Goal: Information Seeking & Learning: Learn about a topic

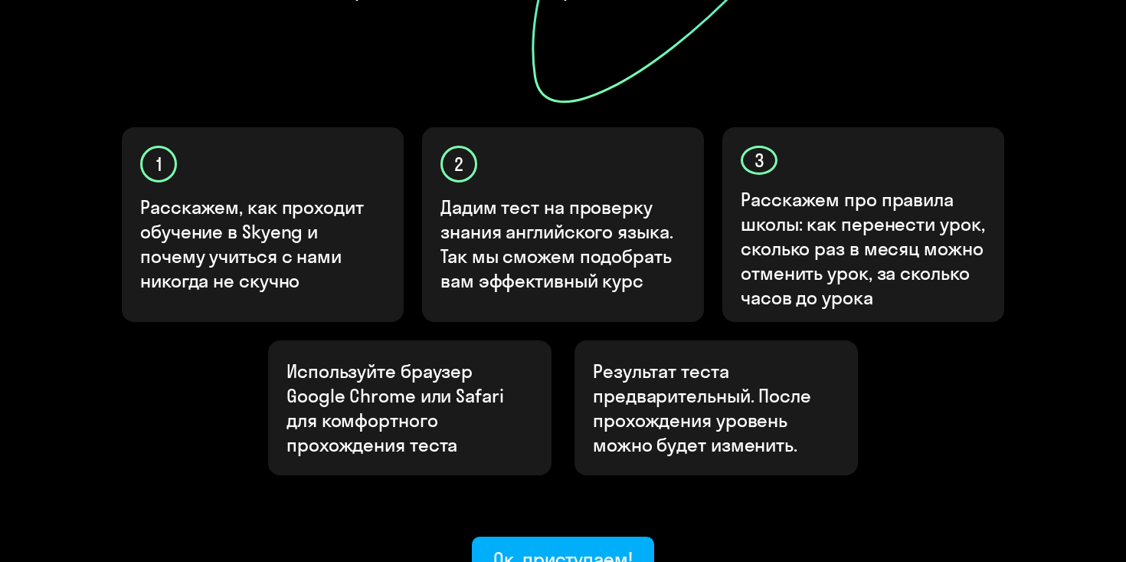
scroll to position [545, 0]
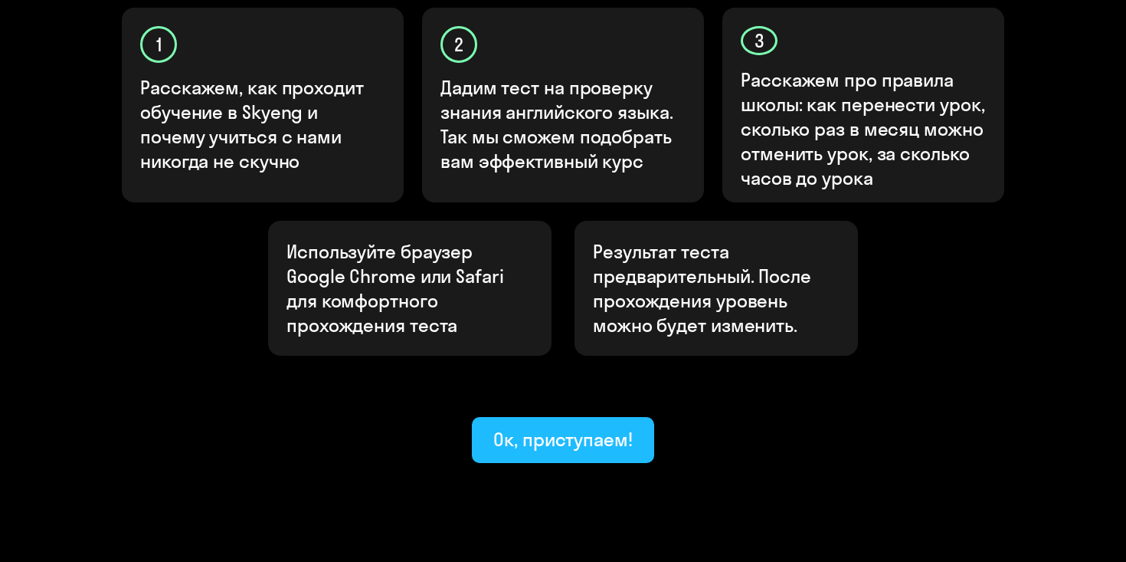
click at [614, 427] on div "Ок, приступаем!" at bounding box center [562, 439] width 139 height 25
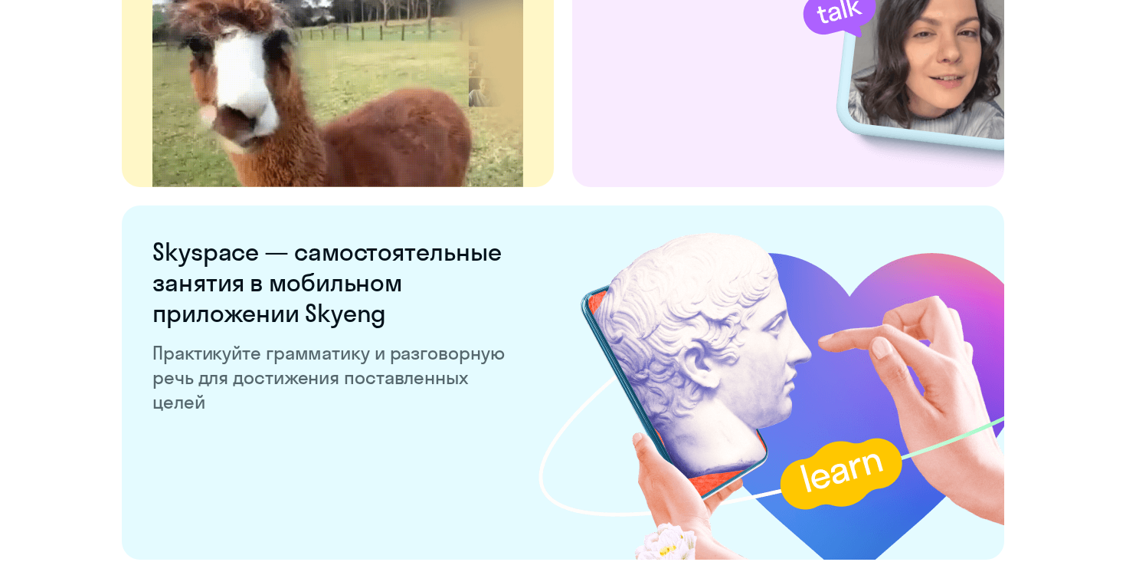
scroll to position [2852, 0]
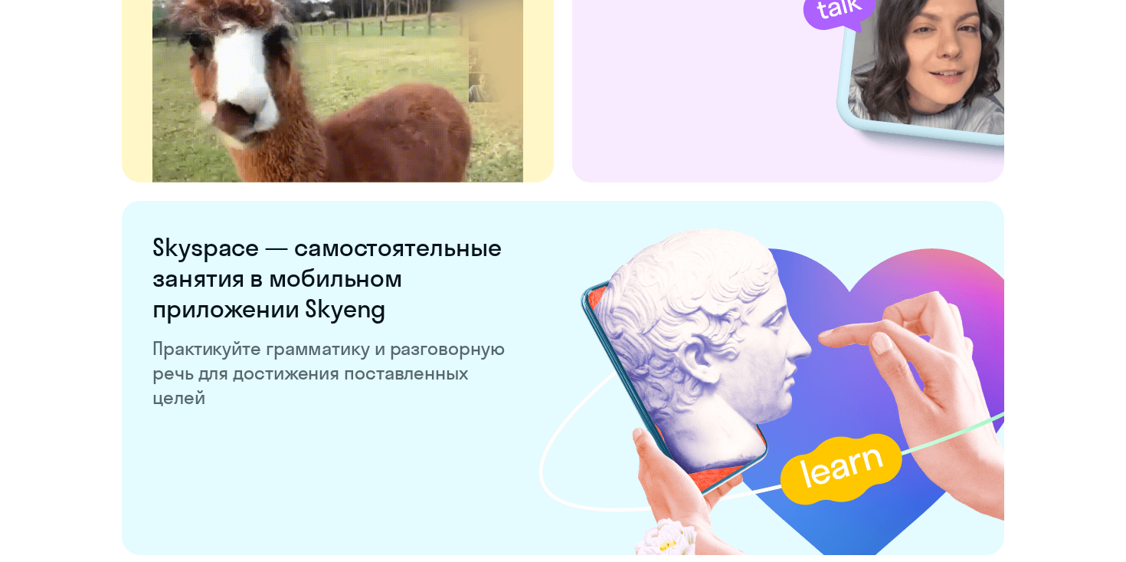
scroll to position [2990, 0]
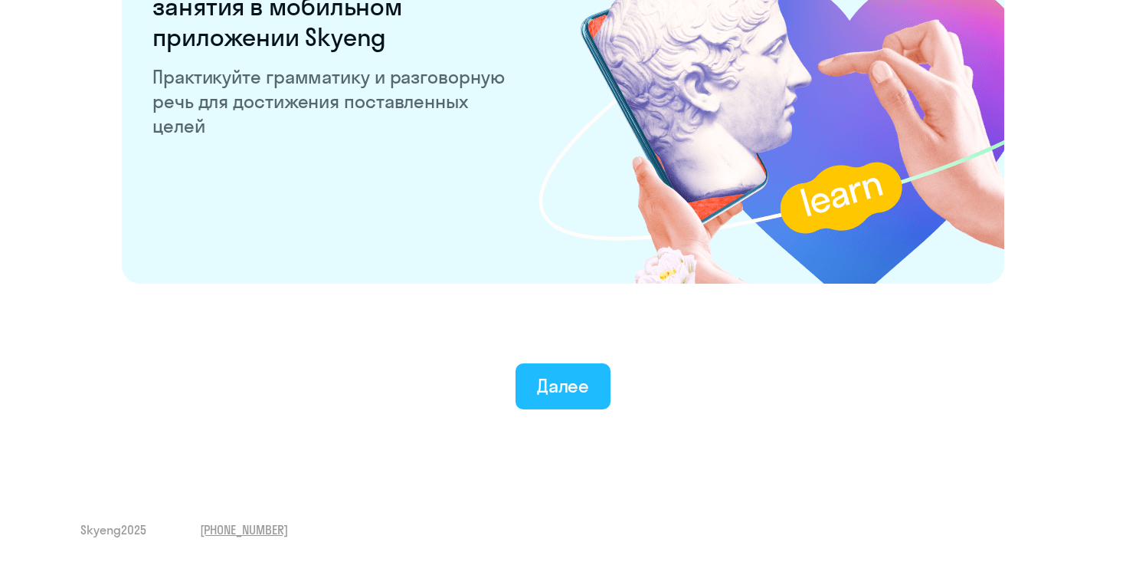
click at [570, 386] on div "Далее" at bounding box center [563, 385] width 53 height 25
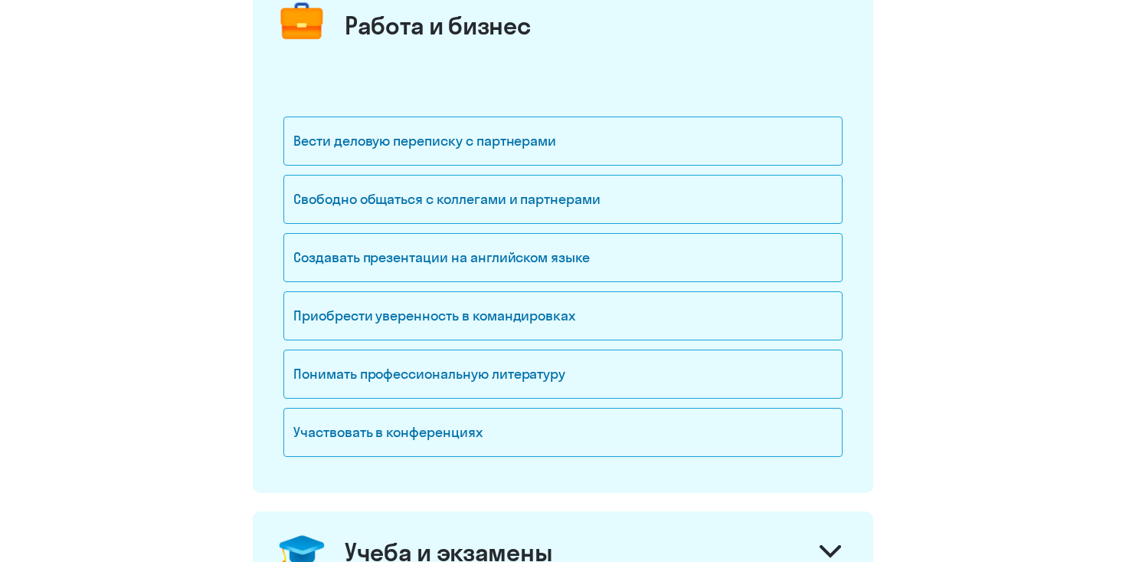
scroll to position [235, 0]
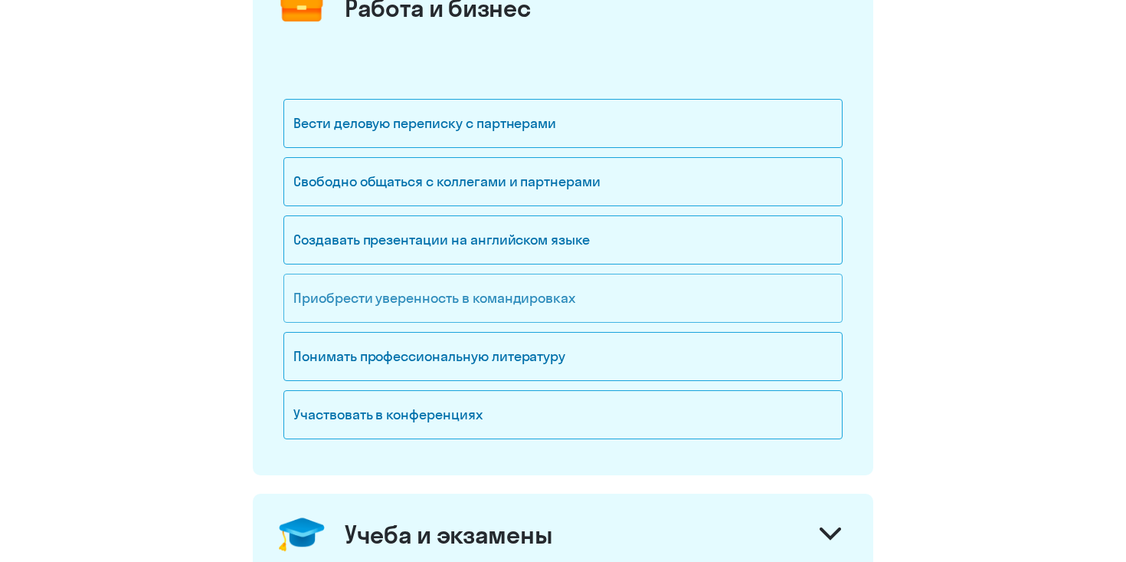
click at [553, 307] on div "Приобрести уверенность в командировках" at bounding box center [562, 298] width 559 height 49
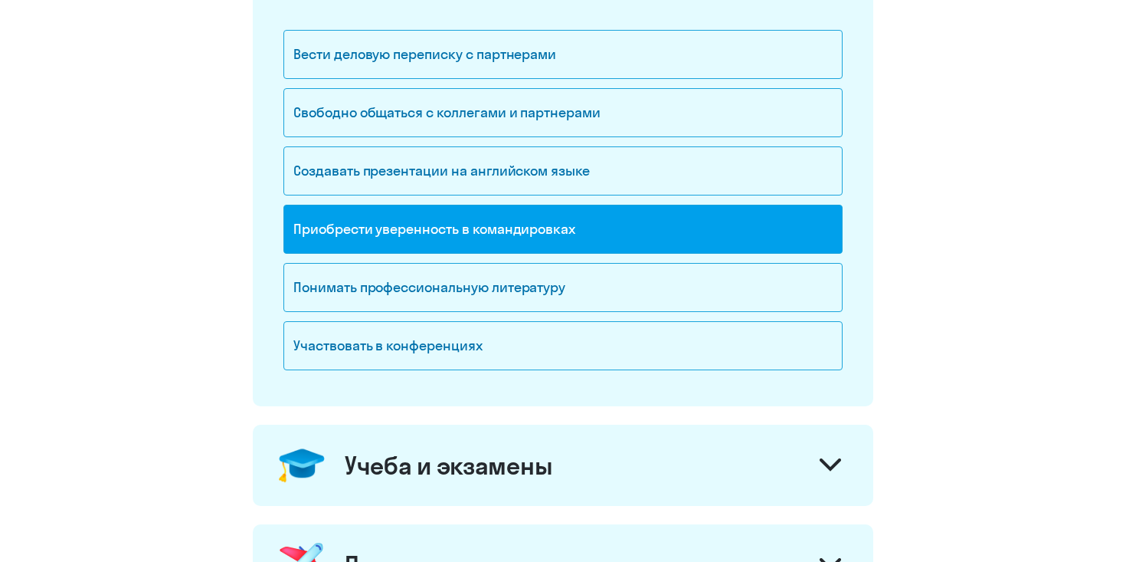
scroll to position [544, 0]
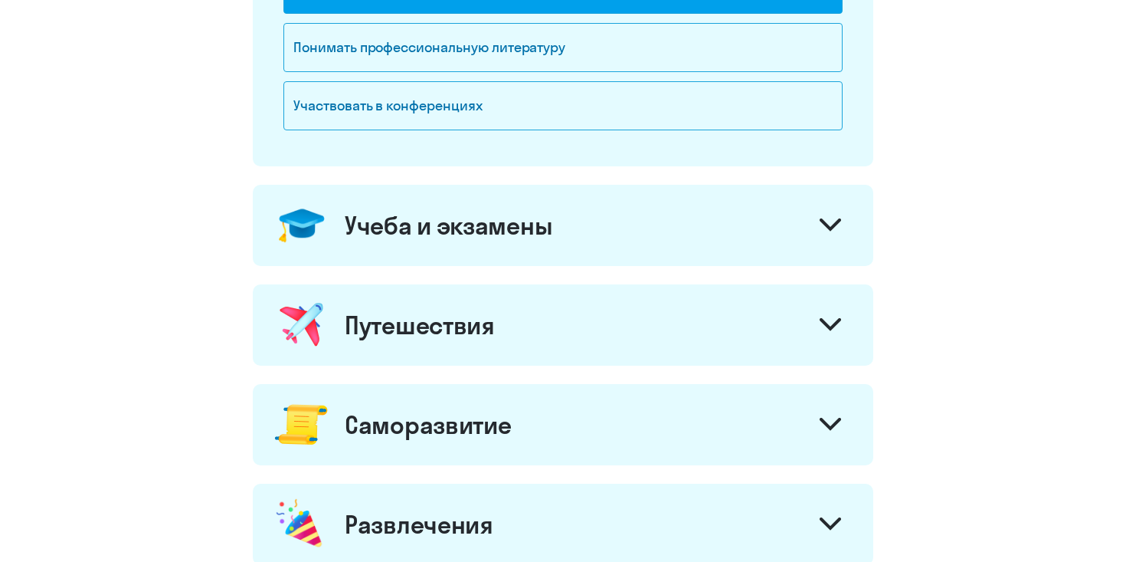
click at [829, 236] on div at bounding box center [830, 226] width 37 height 37
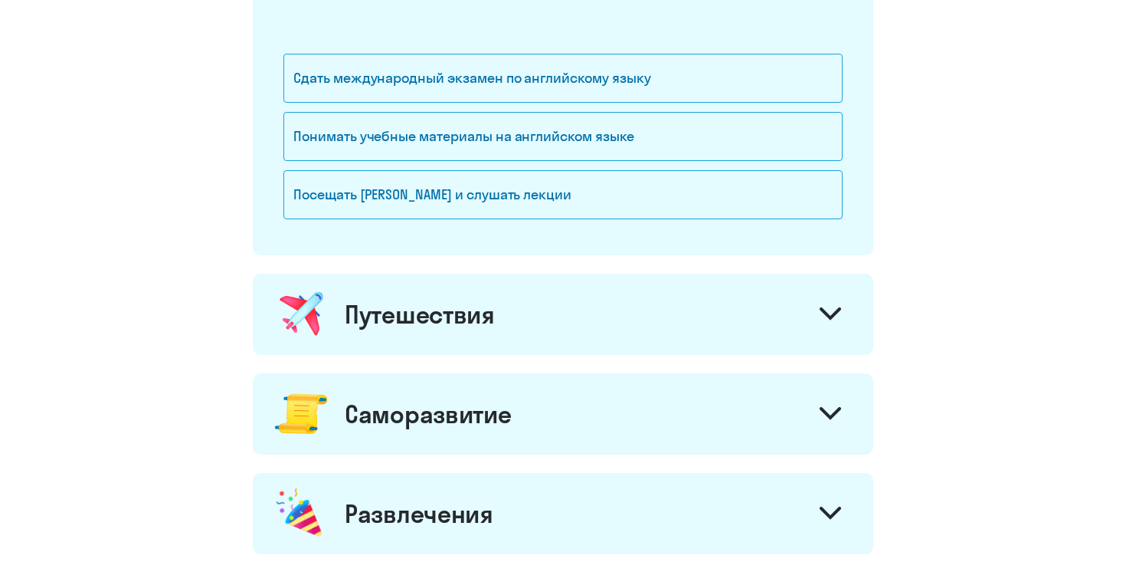
scroll to position [830, 0]
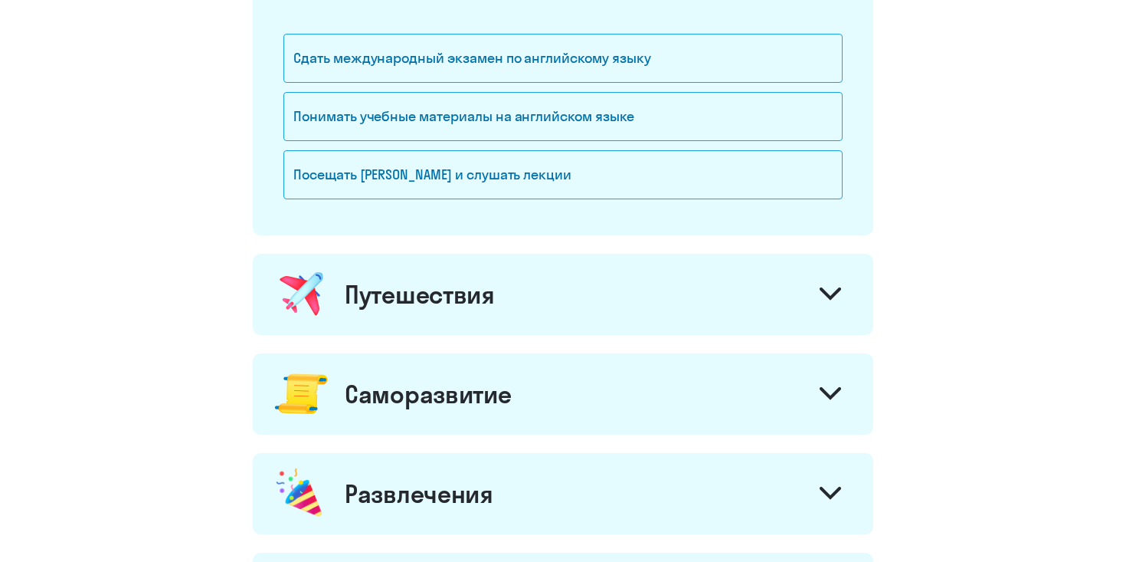
click at [754, 310] on div "Путешествия" at bounding box center [563, 294] width 621 height 81
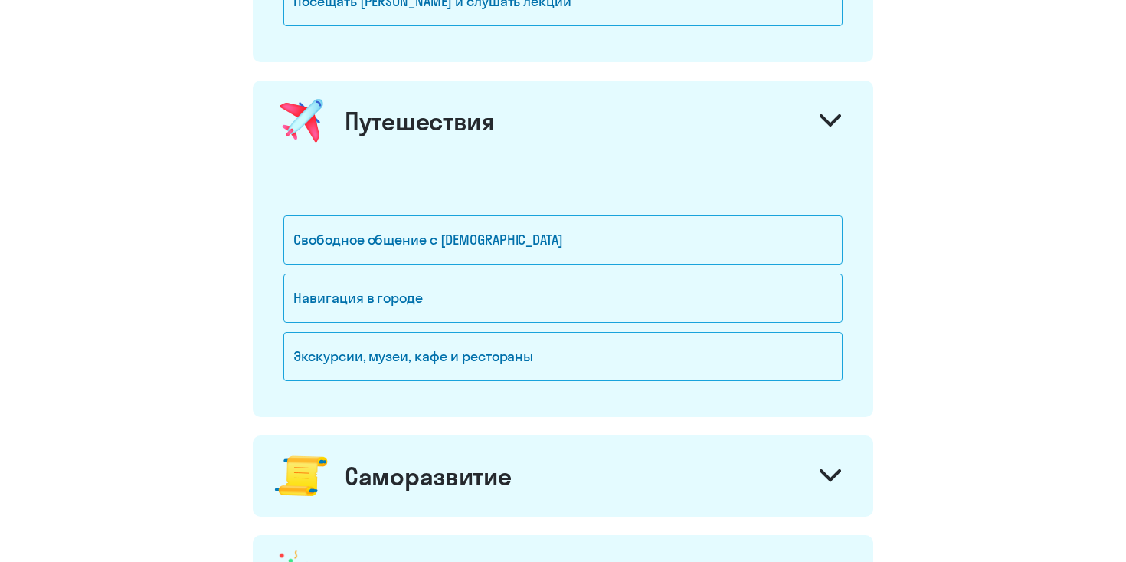
scroll to position [1010, 0]
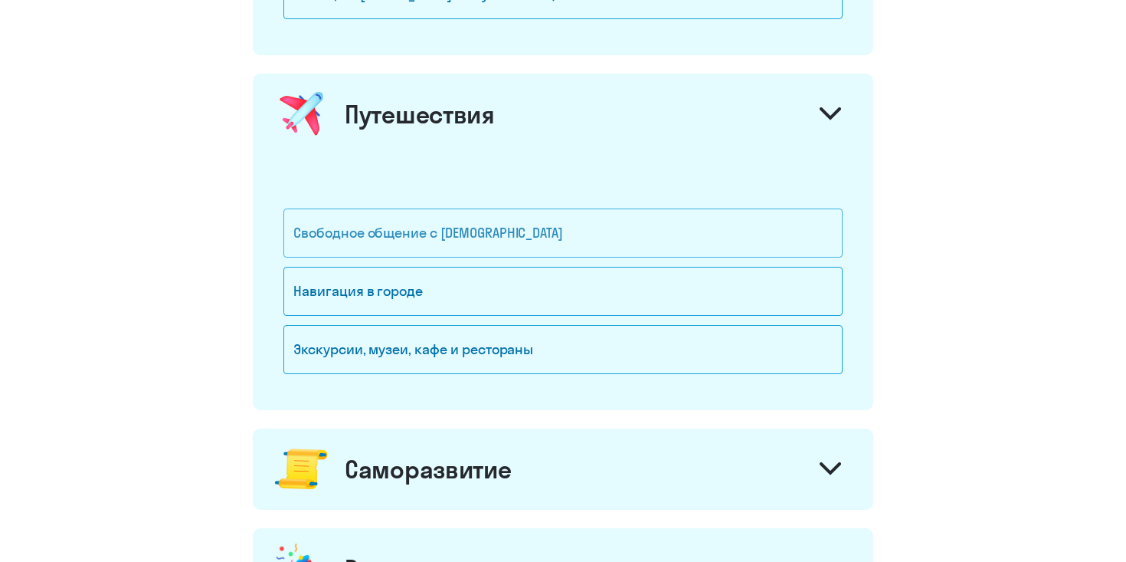
click at [488, 227] on div "Свободное общение с [DEMOGRAPHIC_DATA]" at bounding box center [562, 232] width 559 height 49
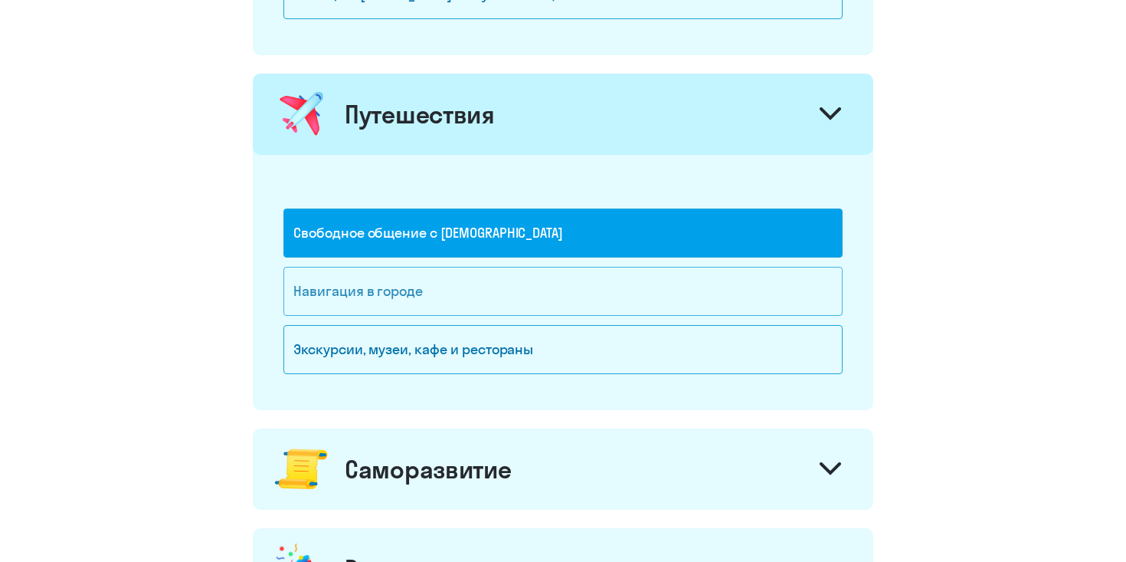
click at [477, 287] on div "Навигация в городе" at bounding box center [562, 291] width 559 height 49
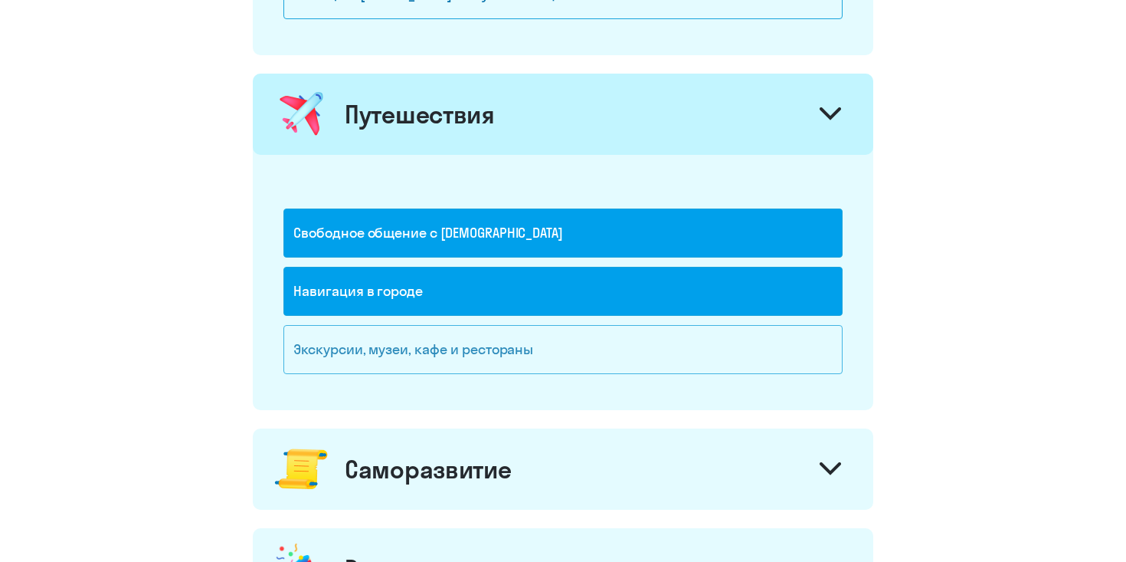
click at [470, 349] on div "Экскурсии, музеи, кафе и рестораны" at bounding box center [562, 349] width 559 height 49
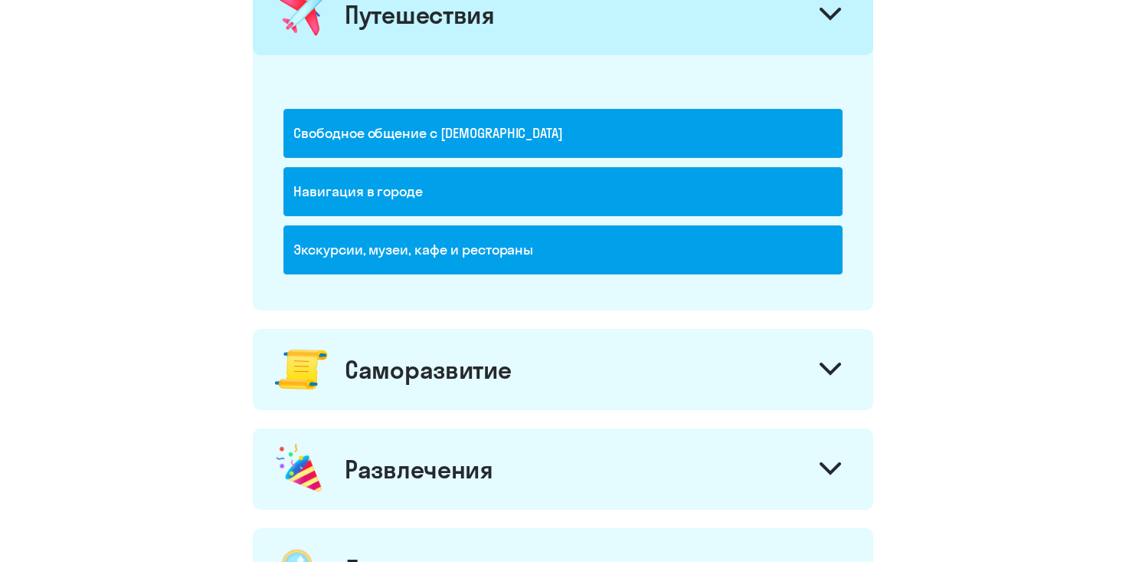
scroll to position [1279, 0]
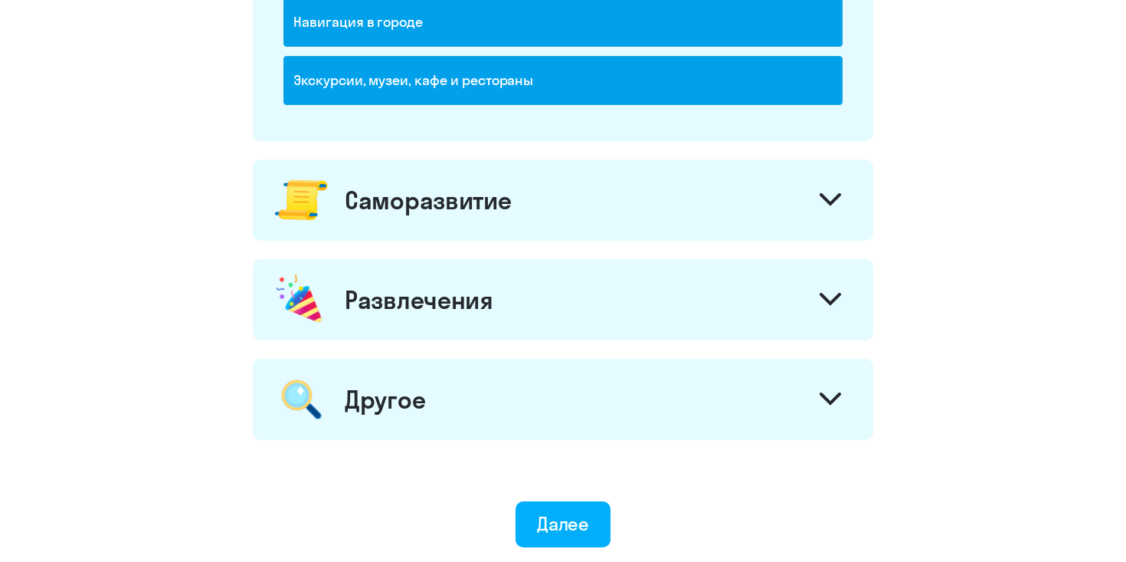
click at [752, 208] on div "Саморазвитие" at bounding box center [563, 199] width 621 height 81
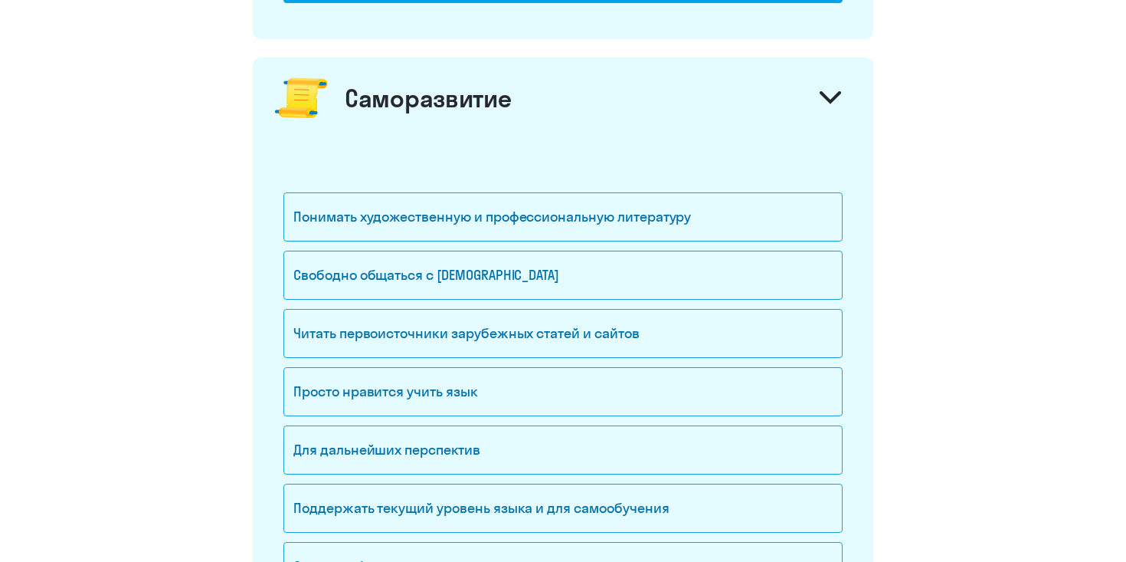
scroll to position [1395, 0]
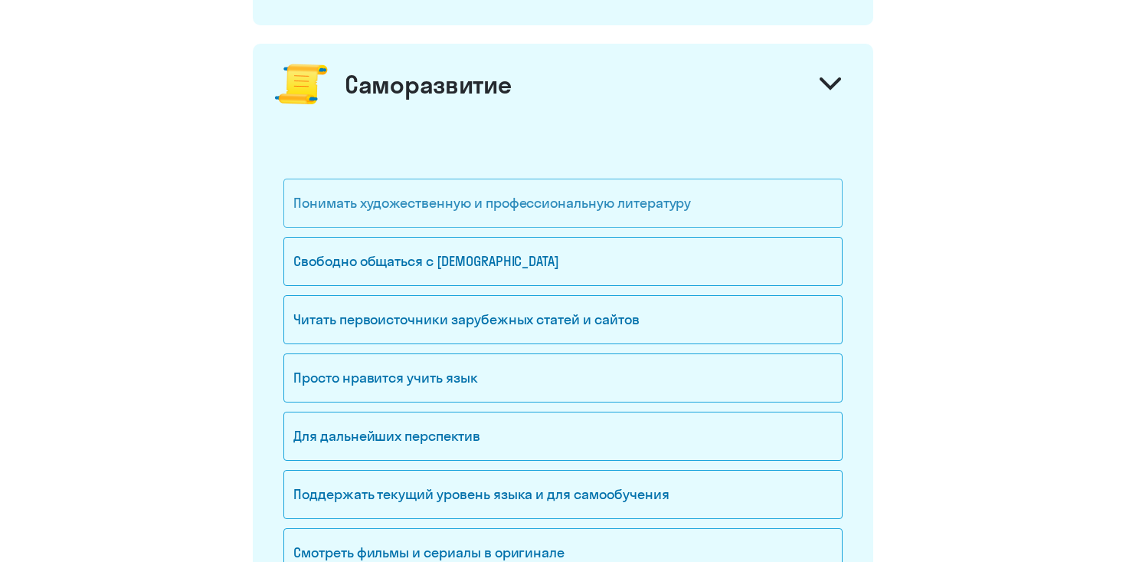
click at [713, 203] on div "Понимать художественную и профессиональную литературу" at bounding box center [562, 203] width 559 height 49
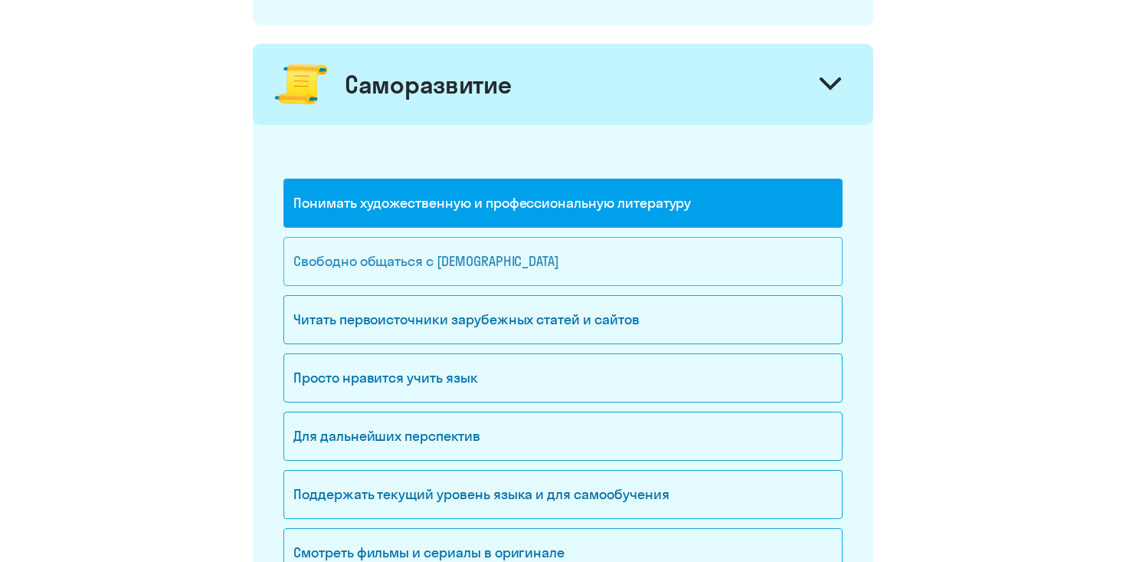
click at [550, 261] on div "Свободно общаться с [DEMOGRAPHIC_DATA]" at bounding box center [562, 261] width 559 height 49
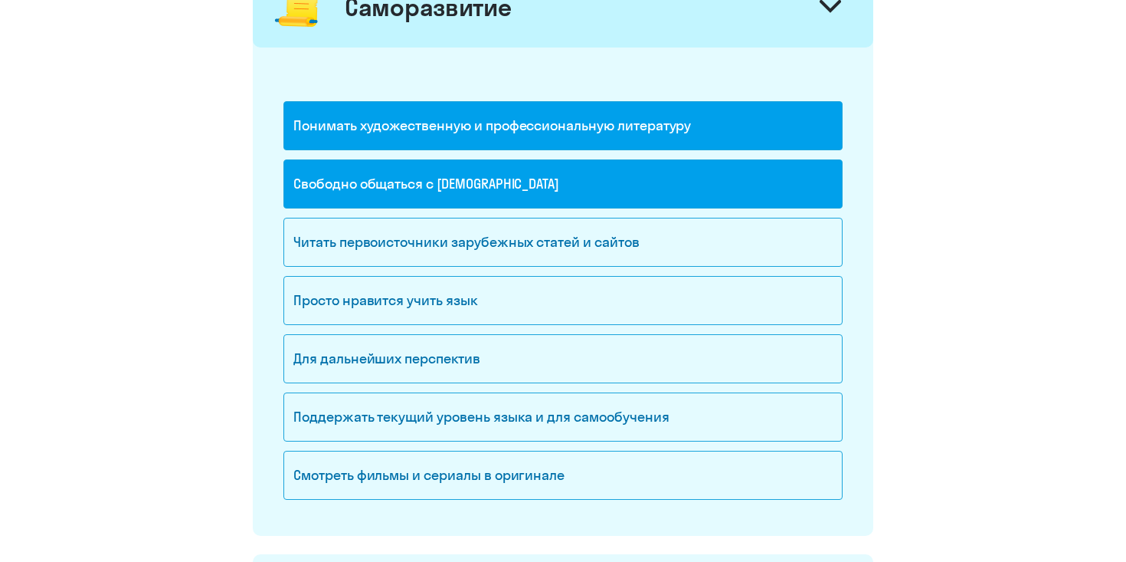
scroll to position [1473, 0]
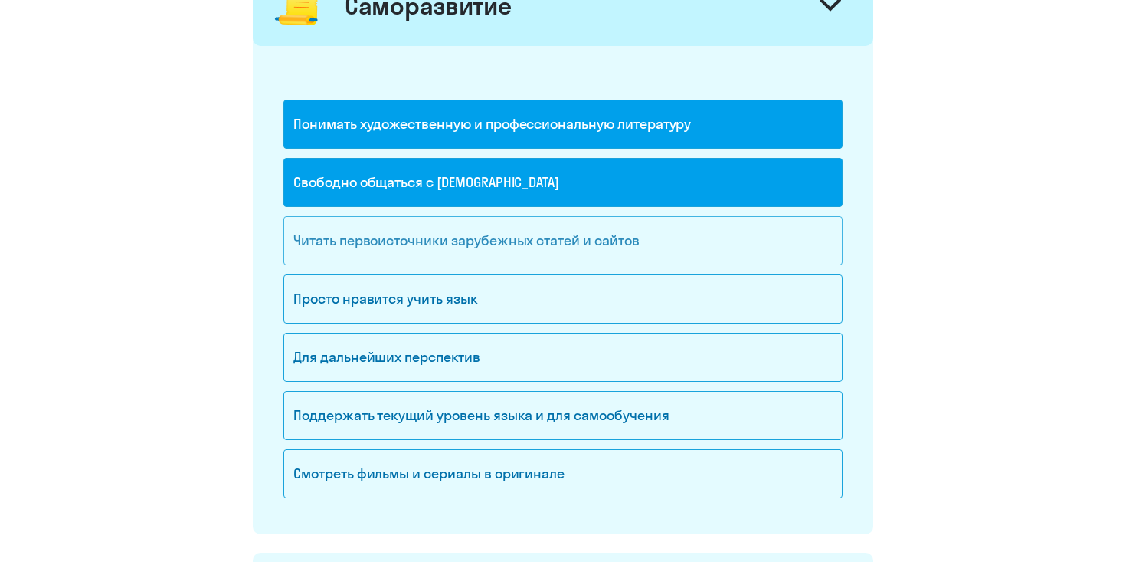
click at [545, 250] on div "Читать первоисточники зарубежных статей и сайтов" at bounding box center [562, 240] width 559 height 49
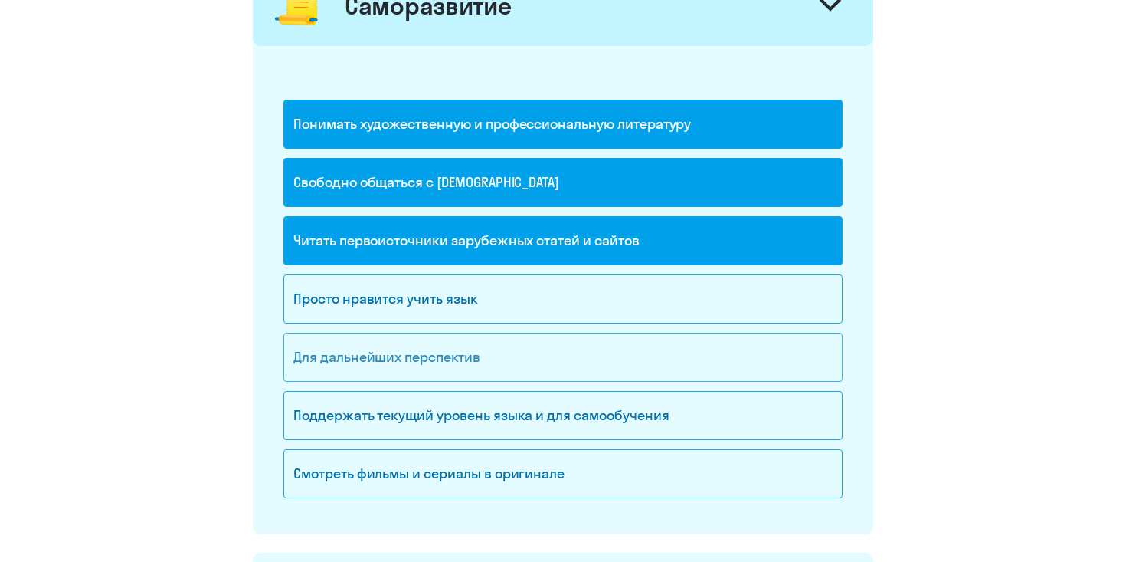
click at [540, 372] on div "Для дальнейших перспектив" at bounding box center [562, 357] width 559 height 49
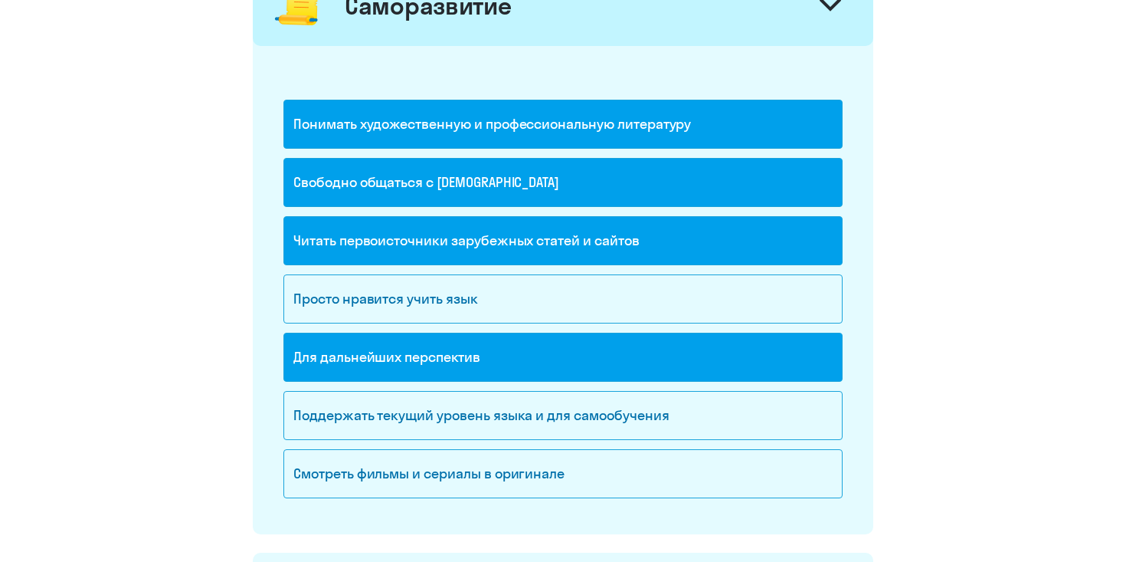
click at [582, 364] on div "Для дальнейших перспектив" at bounding box center [562, 357] width 559 height 49
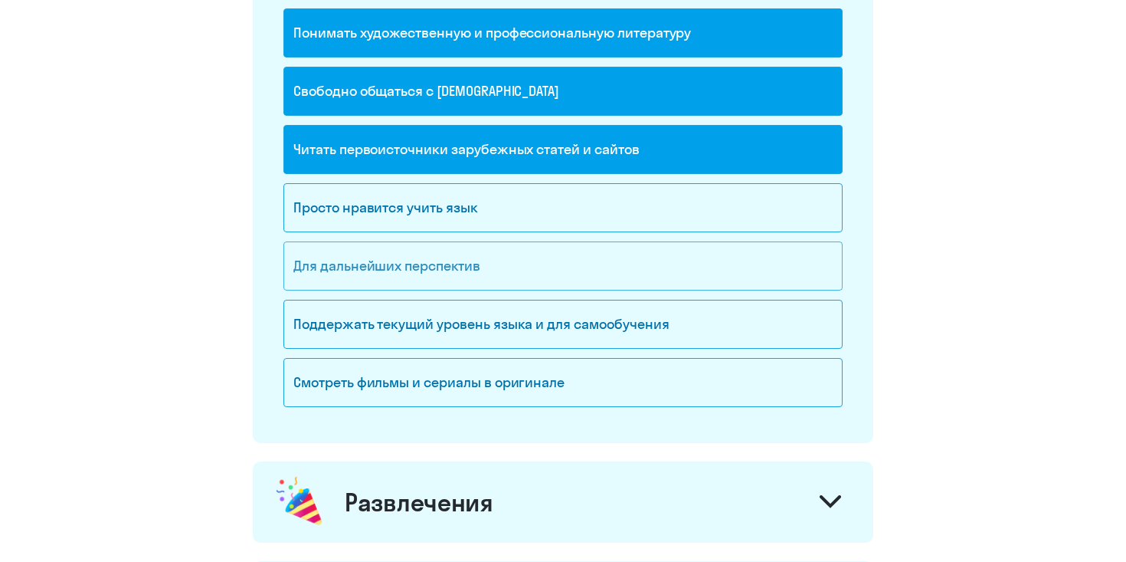
scroll to position [1565, 0]
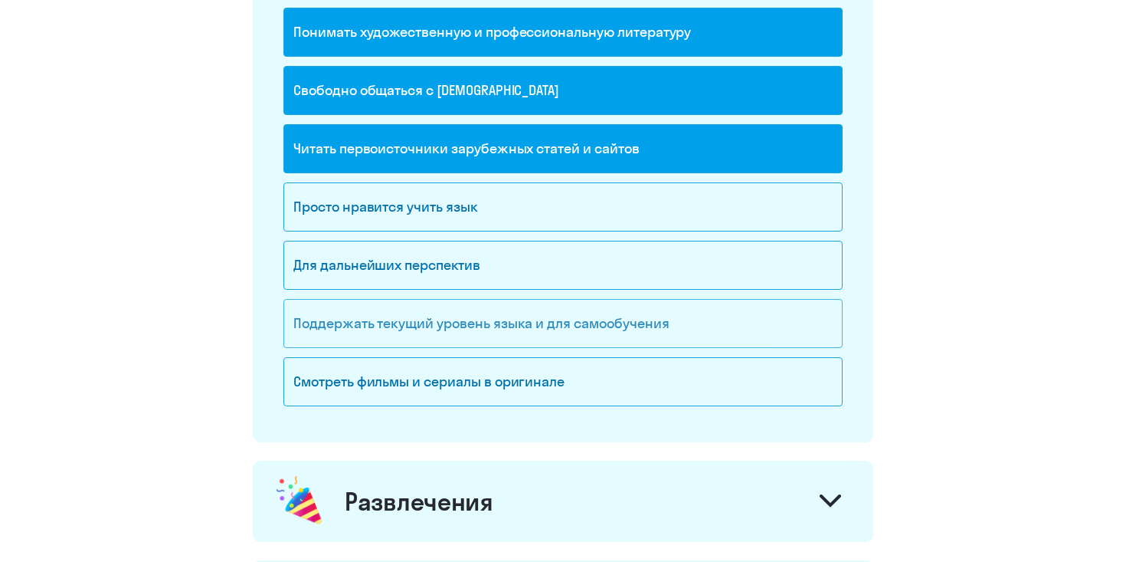
click at [703, 316] on div "Поддержать текущий уровень языка и для cамообучения" at bounding box center [562, 323] width 559 height 49
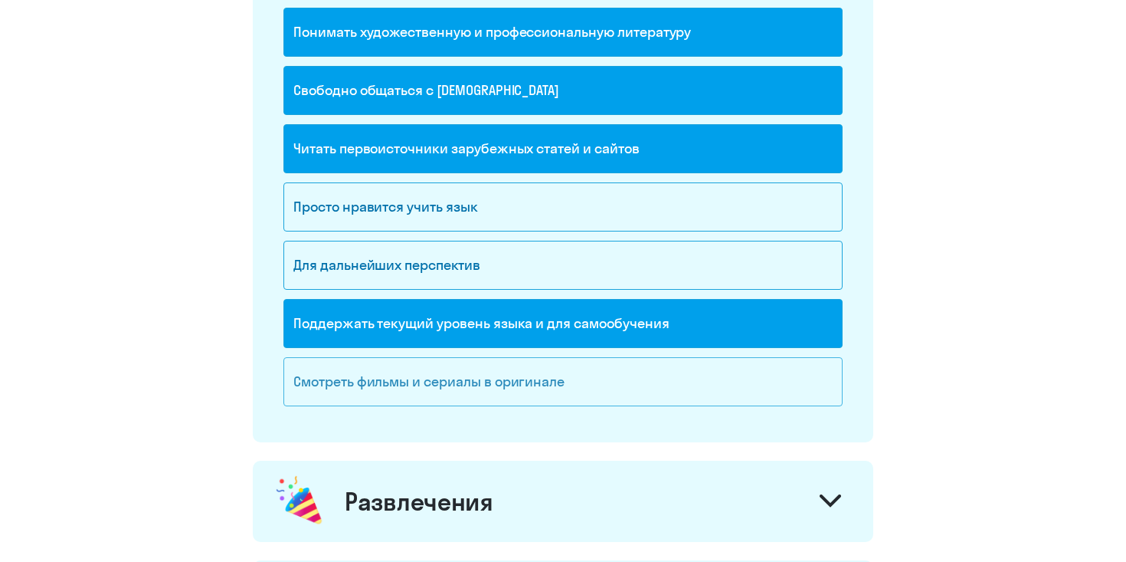
click at [670, 379] on div "Смотреть фильмы и сериалы в оригинале" at bounding box center [562, 381] width 559 height 49
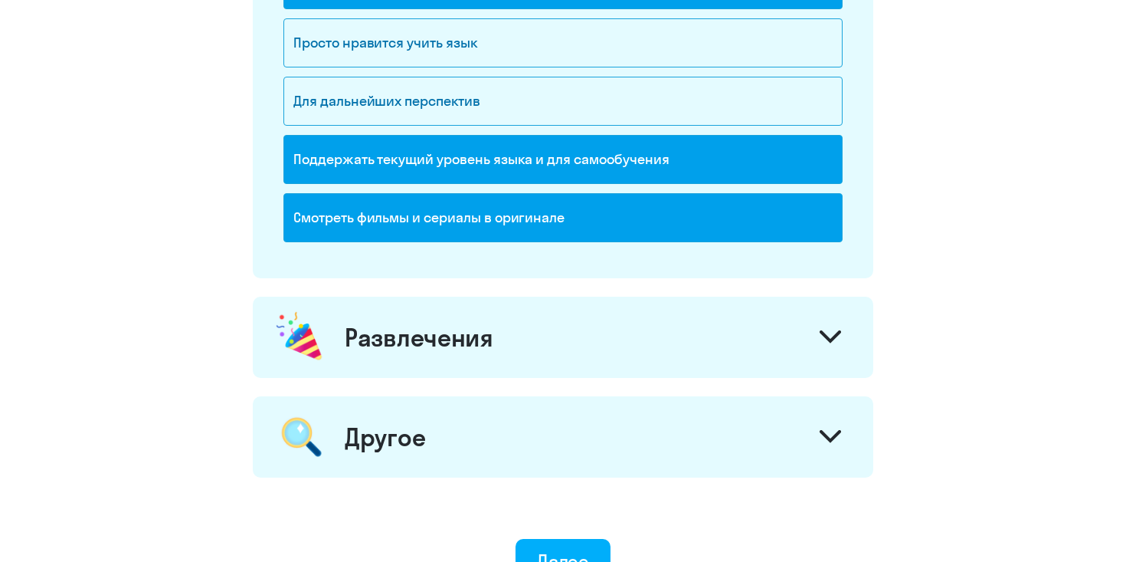
scroll to position [1780, 0]
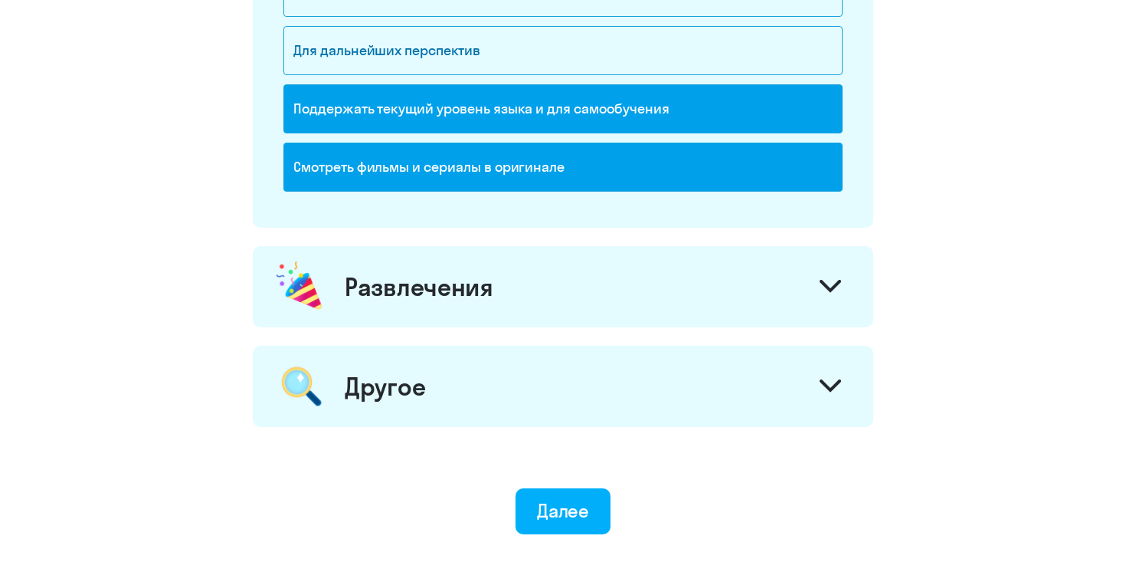
click at [643, 287] on div "Развлечения" at bounding box center [563, 286] width 621 height 81
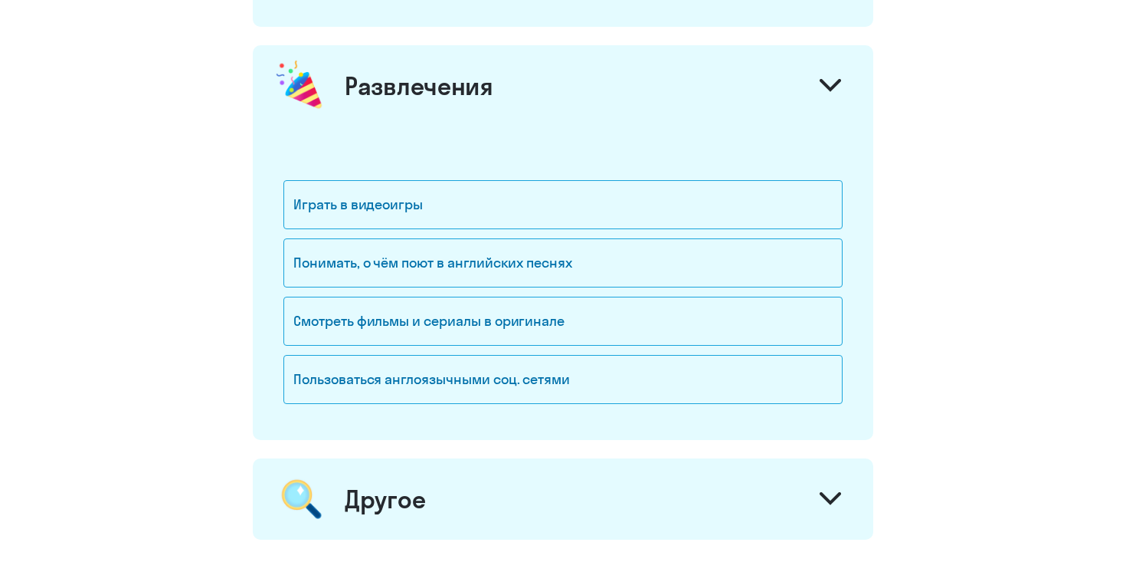
scroll to position [1986, 0]
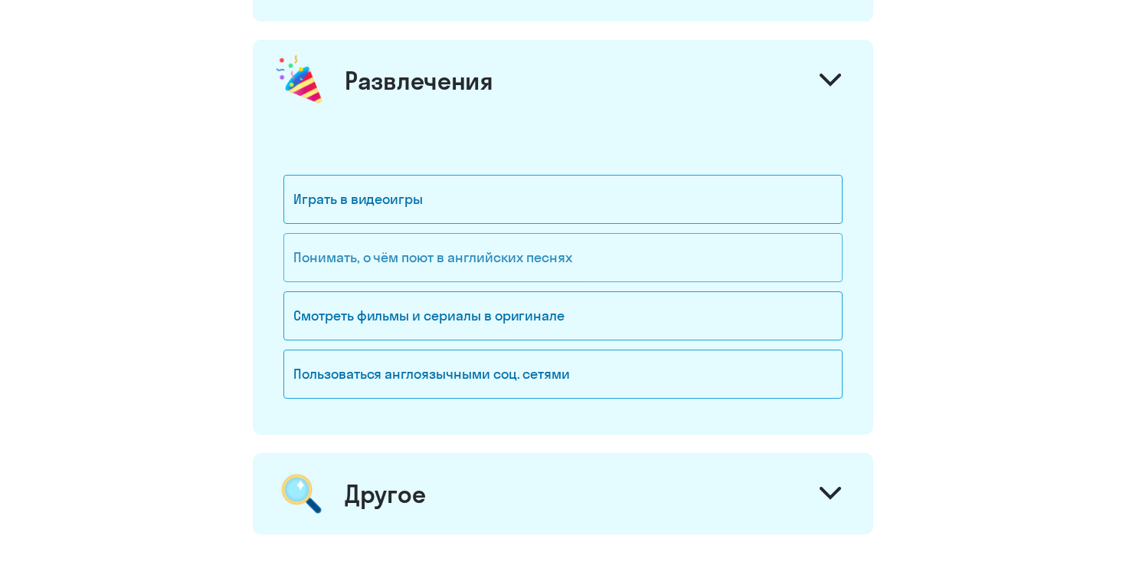
click at [568, 261] on div "Понимать, о чём поют в английских песнях" at bounding box center [562, 257] width 559 height 49
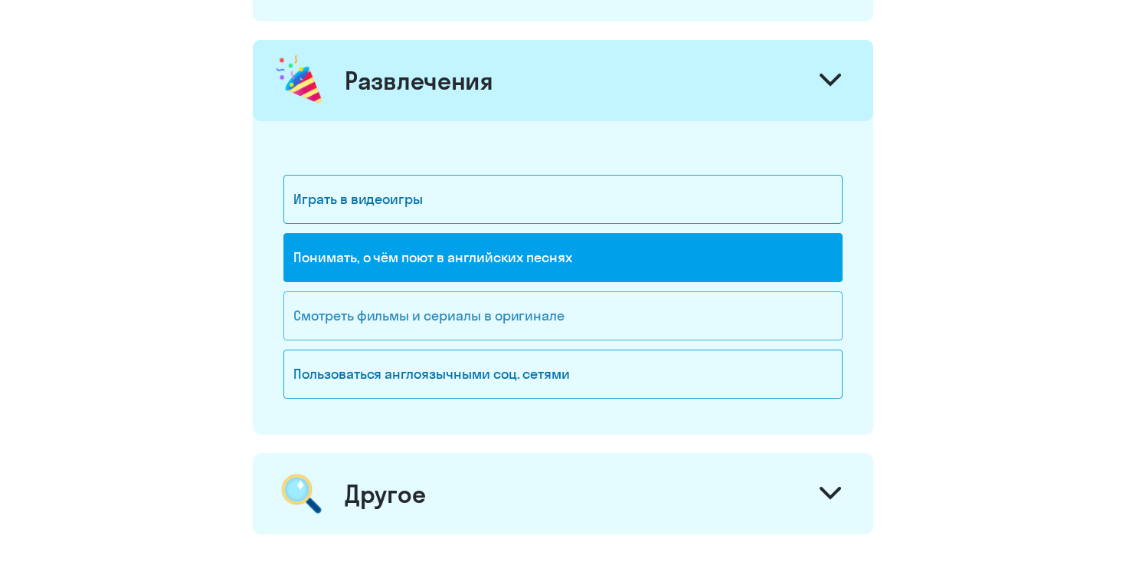
click at [526, 302] on div "Смотреть фильмы и сериалы в оригинале" at bounding box center [562, 315] width 559 height 49
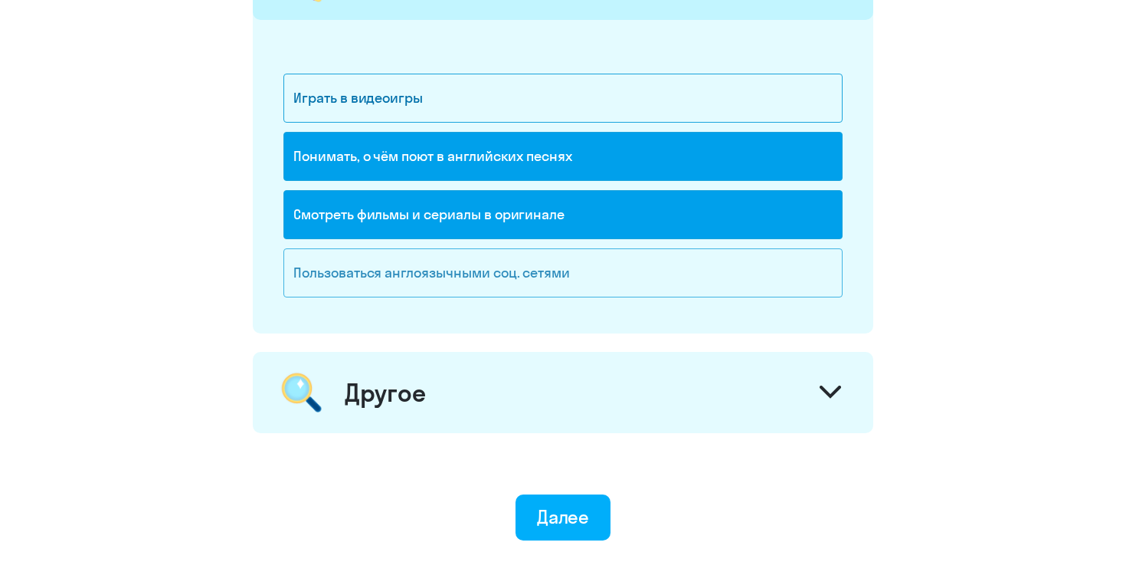
scroll to position [2212, 0]
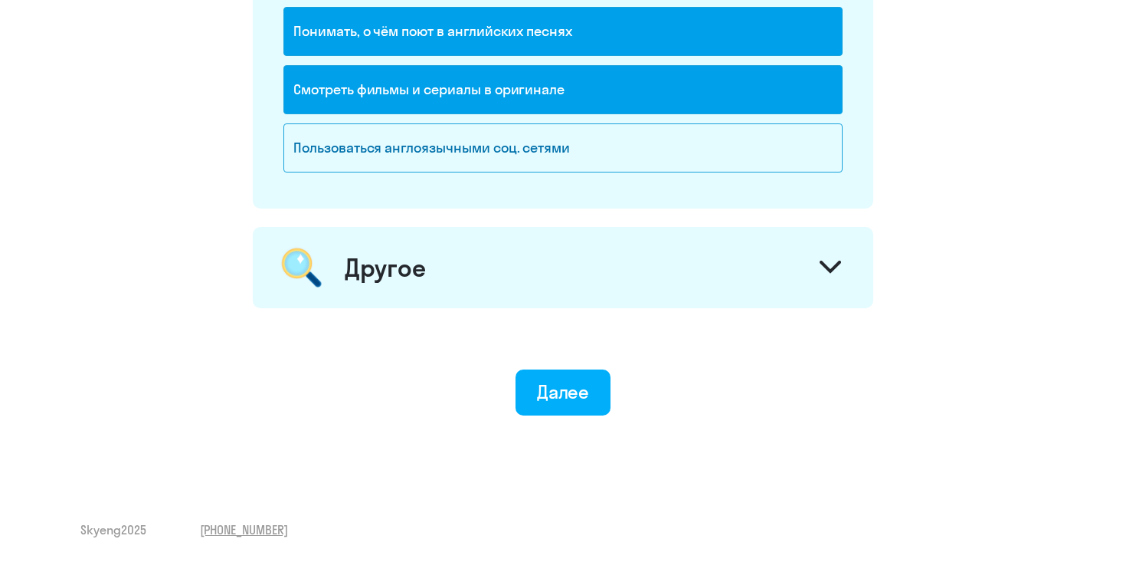
click at [543, 271] on div "Другое" at bounding box center [563, 267] width 621 height 81
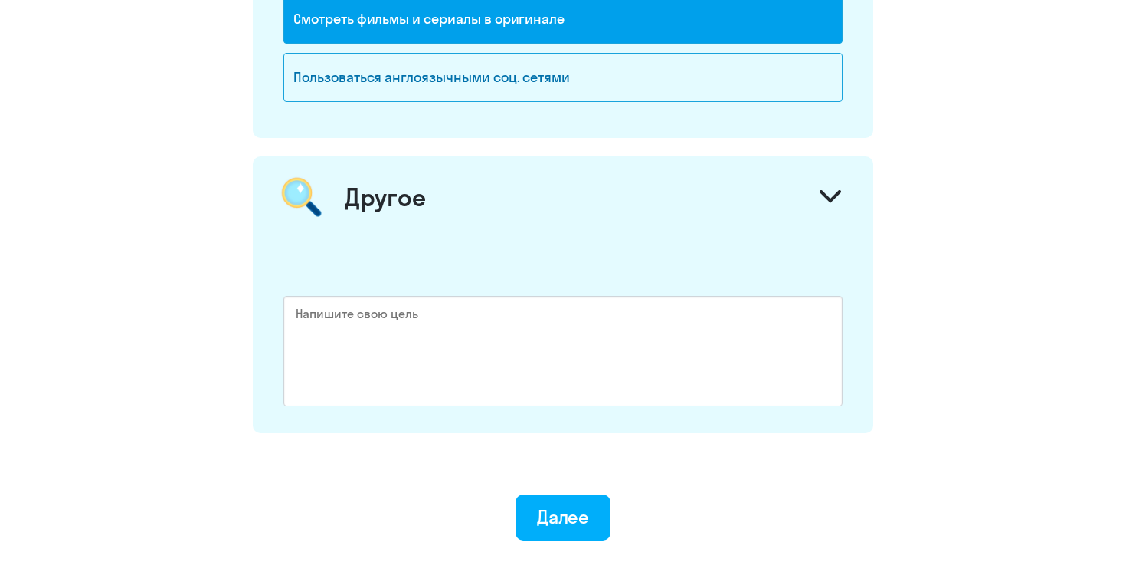
scroll to position [2407, 0]
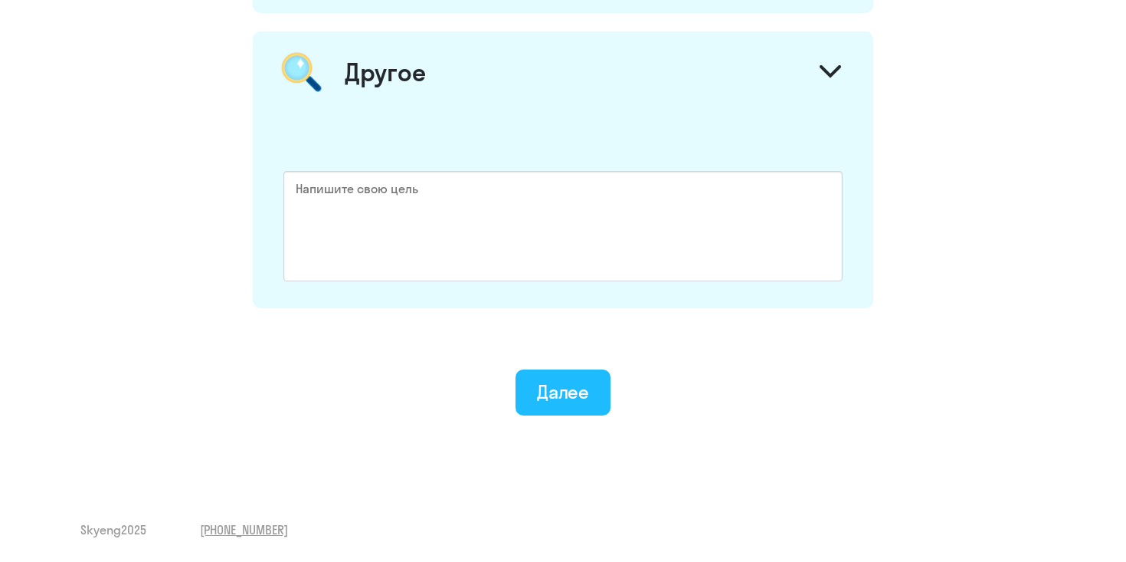
click at [574, 402] on div "Далее" at bounding box center [563, 391] width 53 height 25
